Goal: Information Seeking & Learning: Check status

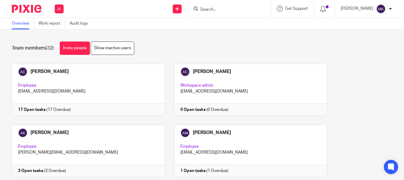
click at [248, 11] on input "Search" at bounding box center [226, 9] width 53 height 5
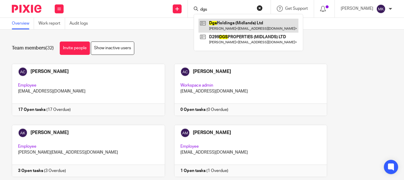
type input "dgs"
click at [245, 20] on link at bounding box center [248, 26] width 100 height 14
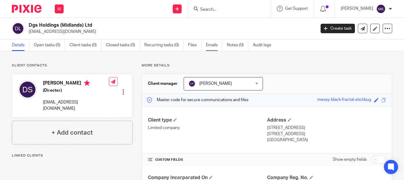
click at [213, 45] on link "Emails" at bounding box center [214, 45] width 17 height 12
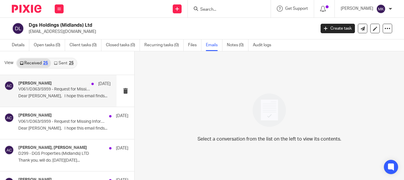
click at [56, 92] on div "Aman Chawla 8 Jul V061/D363/S959 - Request for Missing Information Dear Dalia, …" at bounding box center [64, 91] width 92 height 20
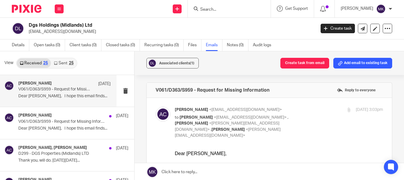
click at [70, 62] on div "25" at bounding box center [71, 63] width 5 height 4
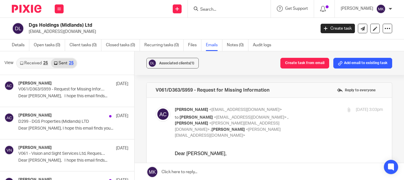
scroll to position [1, 0]
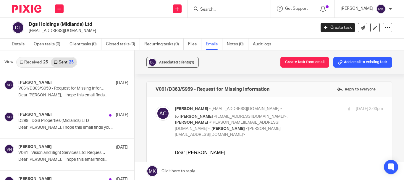
click at [43, 64] on div "25" at bounding box center [45, 62] width 5 height 4
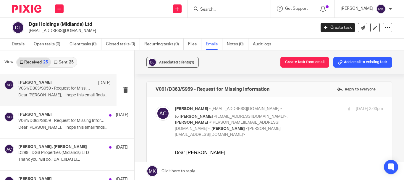
click at [249, 10] on input "Search" at bounding box center [226, 9] width 53 height 5
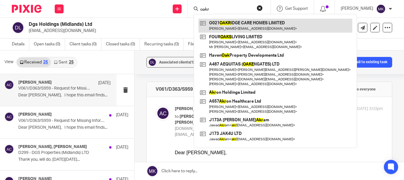
type input "oakr"
click at [245, 23] on link at bounding box center [275, 26] width 154 height 14
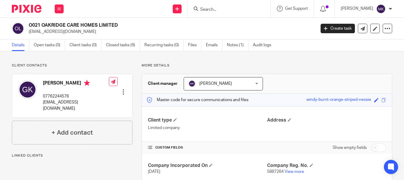
click at [206, 48] on ul "Details Open tasks (0) Client tasks (0) Closed tasks (9) Recurring tasks (0) Fi…" at bounding box center [146, 45] width 268 height 12
click at [207, 46] on link "Emails" at bounding box center [214, 45] width 17 height 12
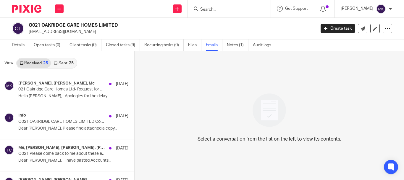
click at [67, 66] on link "Sent 25" at bounding box center [63, 62] width 25 height 9
